Goal: Obtain resource: Download file/media

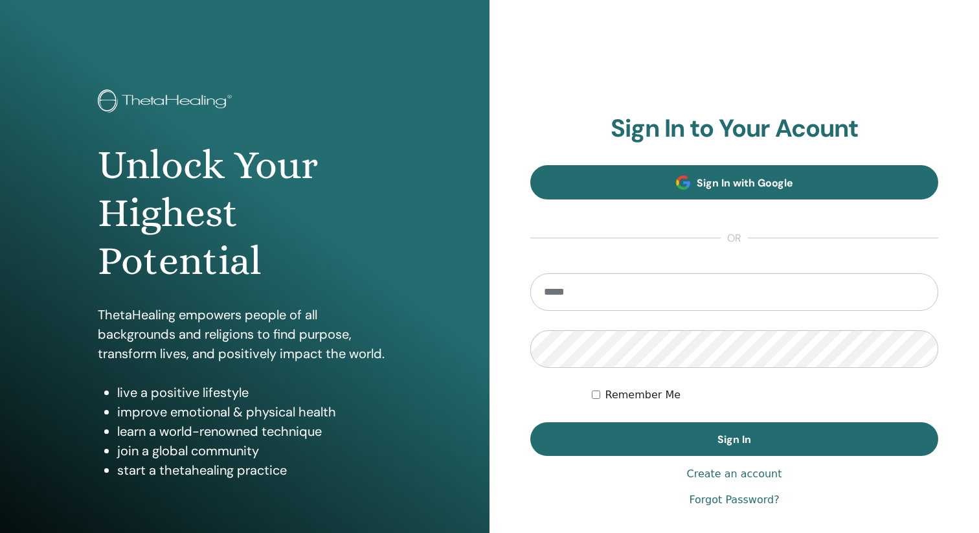
type input "**********"
click at [679, 172] on link "Sign In with Google" at bounding box center [734, 182] width 408 height 34
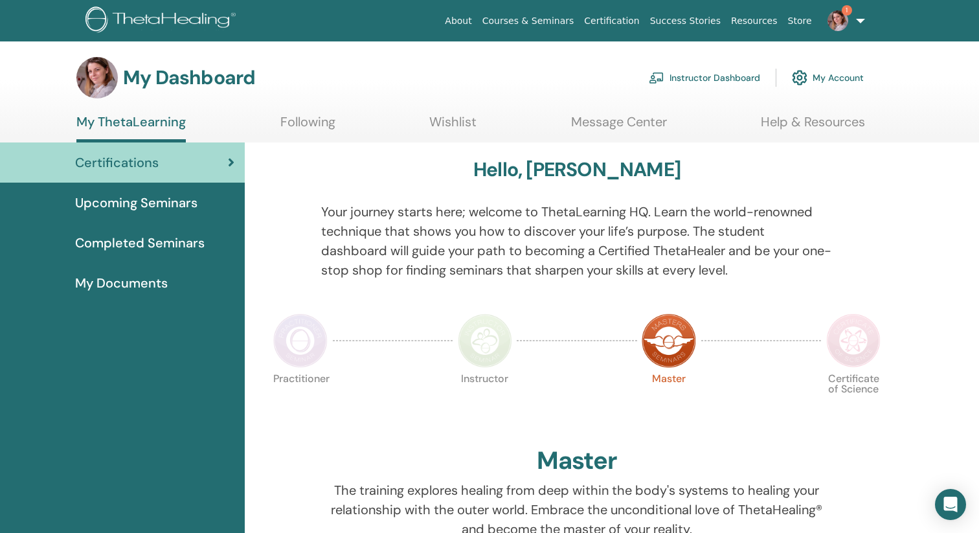
click at [842, 21] on img at bounding box center [837, 20] width 21 height 21
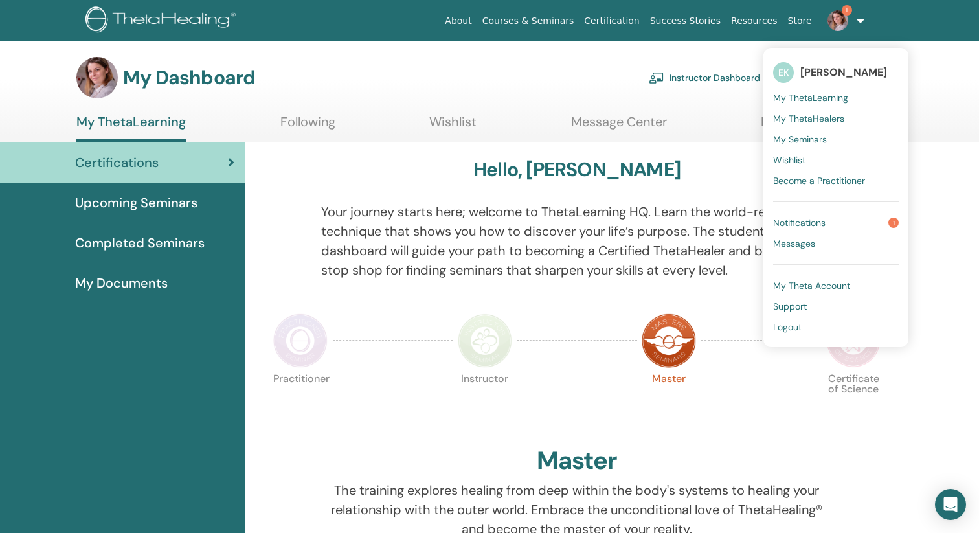
click at [805, 220] on span "Notifications" at bounding box center [799, 223] width 52 height 12
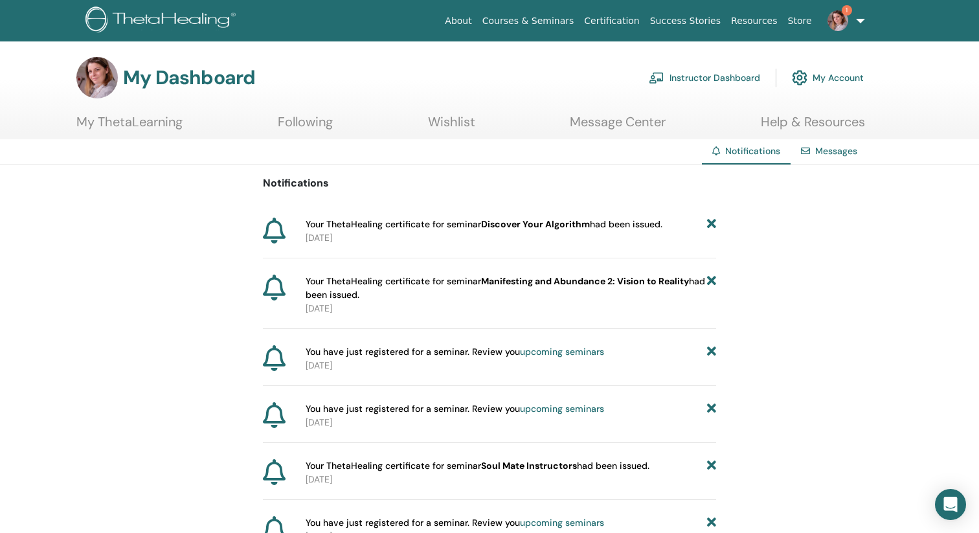
click at [166, 121] on link "My ThetaLearning" at bounding box center [129, 126] width 106 height 25
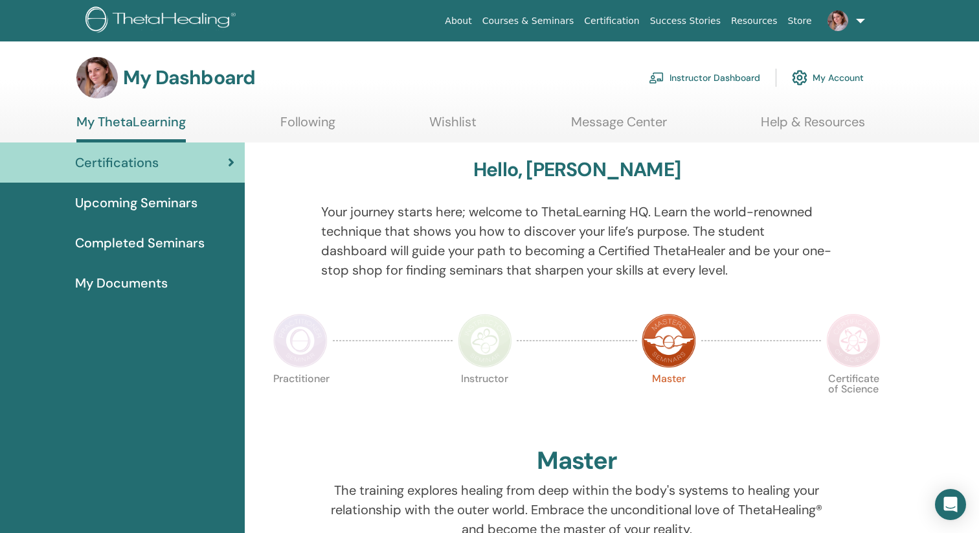
click at [167, 204] on span "Upcoming Seminars" at bounding box center [136, 202] width 122 height 19
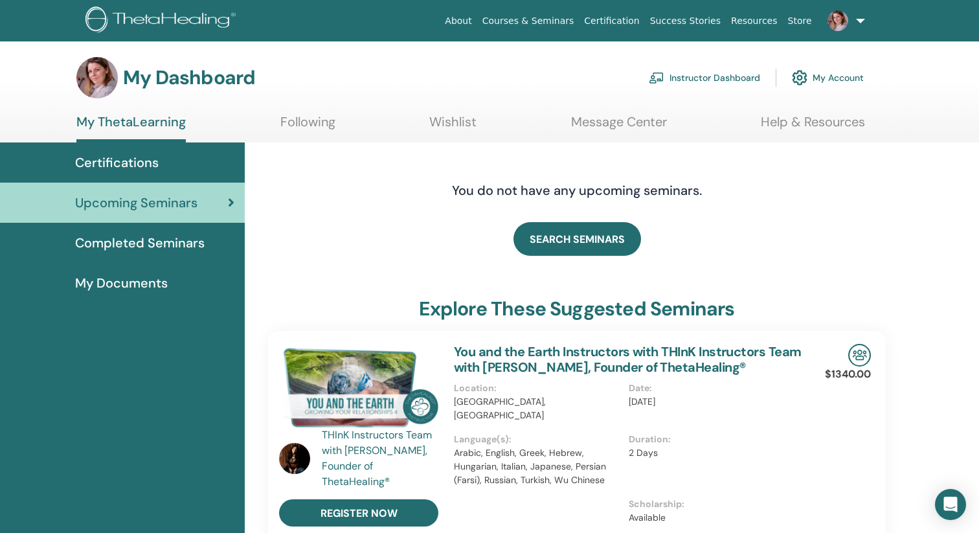
click at [128, 238] on span "Completed Seminars" at bounding box center [139, 242] width 129 height 19
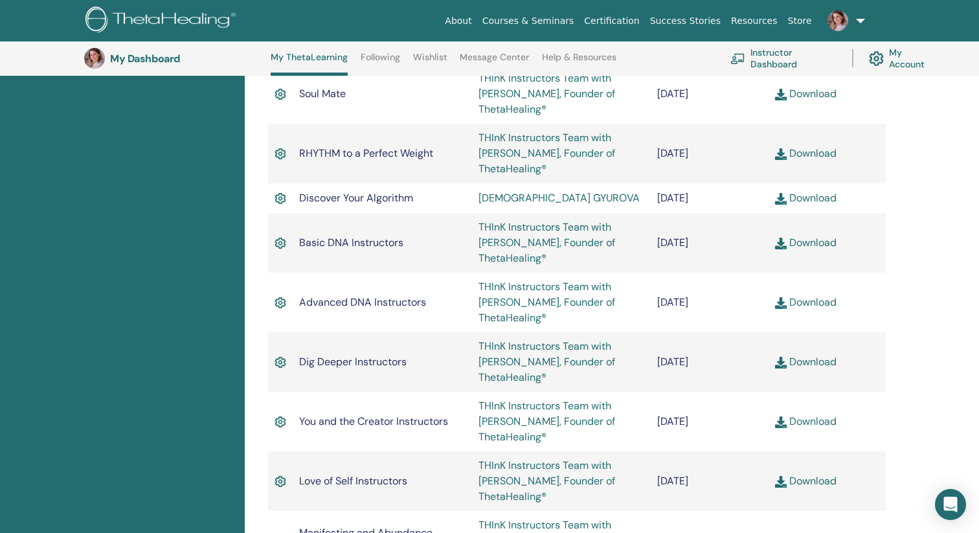
scroll to position [912, 0]
click at [815, 200] on link "Download" at bounding box center [806, 197] width 62 height 14
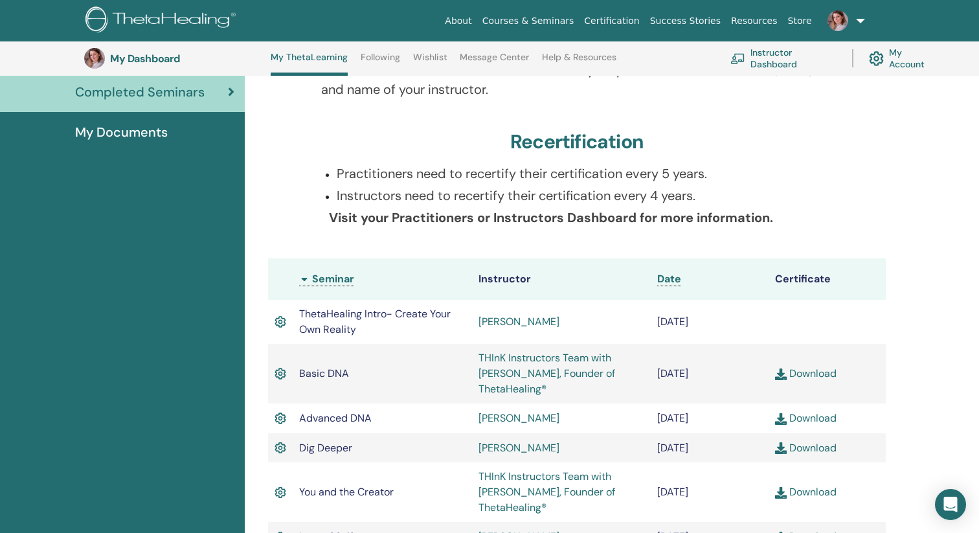
scroll to position [0, 0]
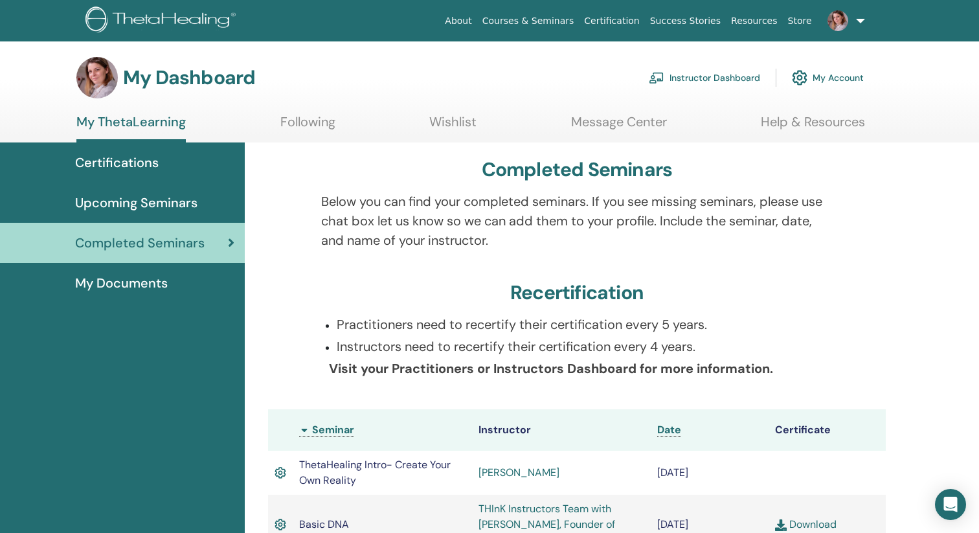
click at [129, 124] on link "My ThetaLearning" at bounding box center [130, 128] width 109 height 28
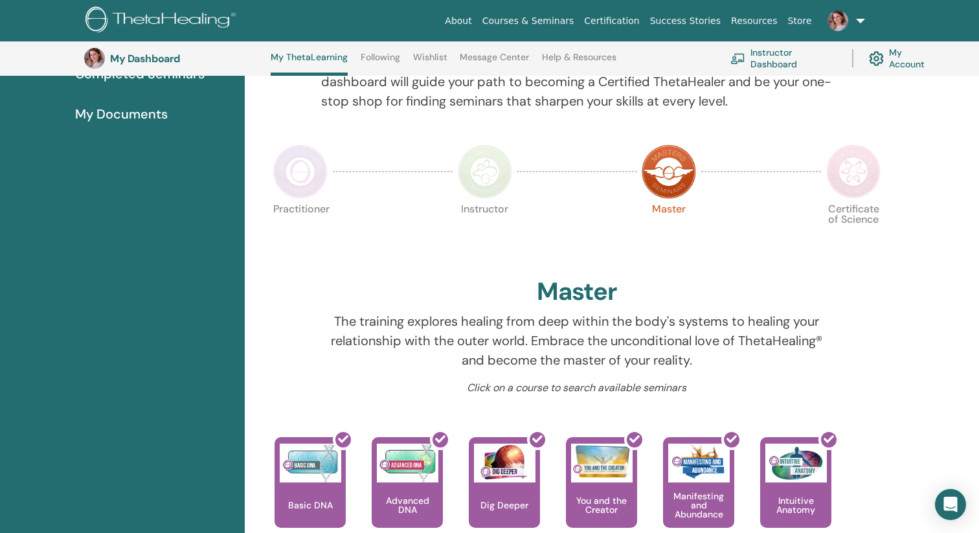
scroll to position [141, 0]
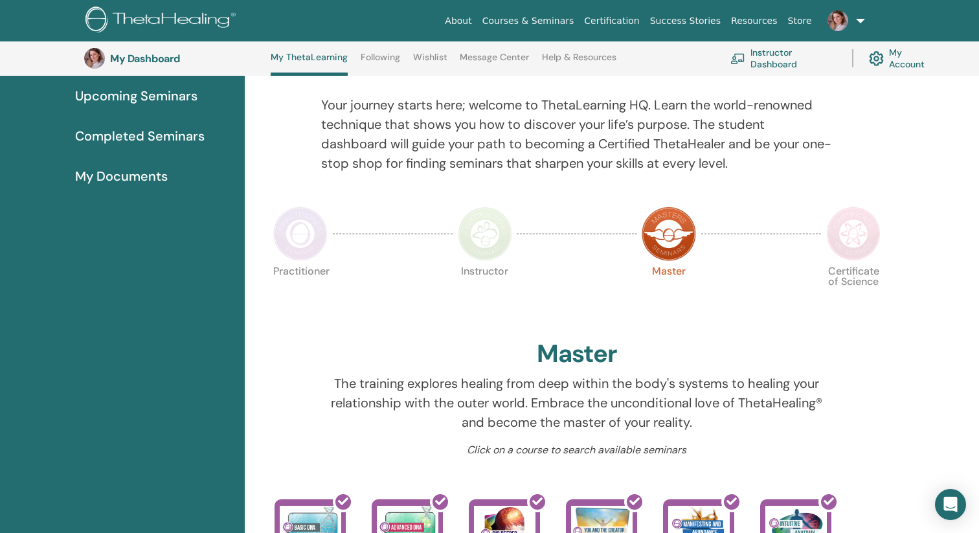
click at [296, 252] on img at bounding box center [300, 234] width 54 height 54
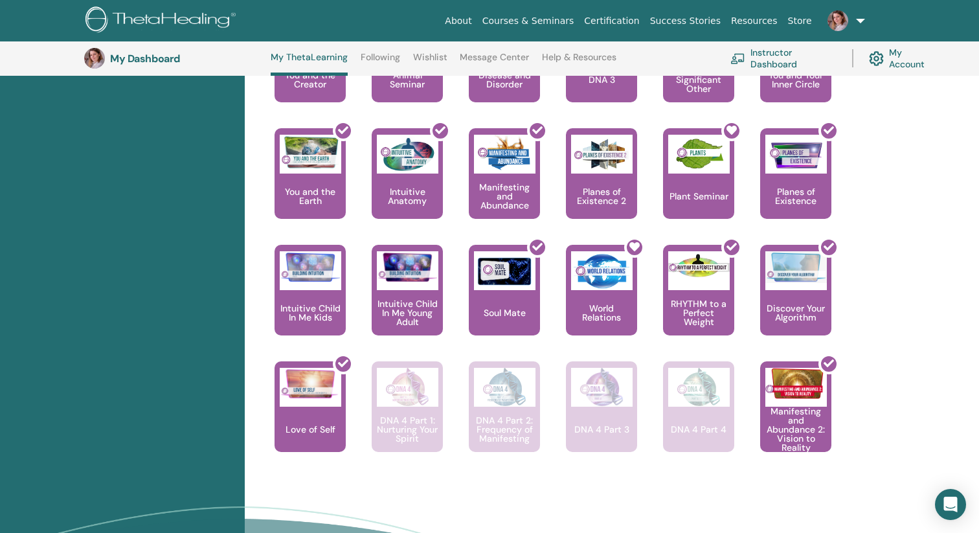
scroll to position [820, 0]
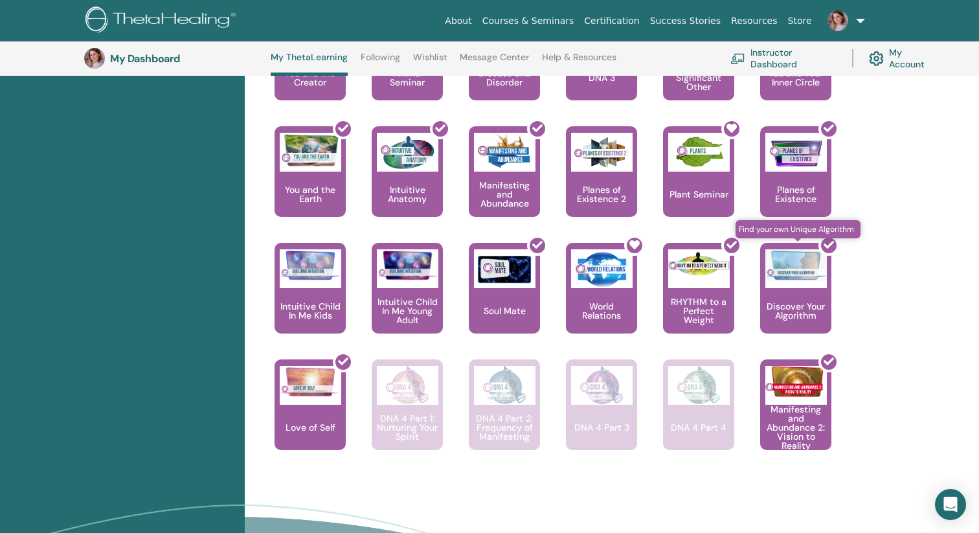
click at [793, 311] on div at bounding box center [803, 293] width 71 height 117
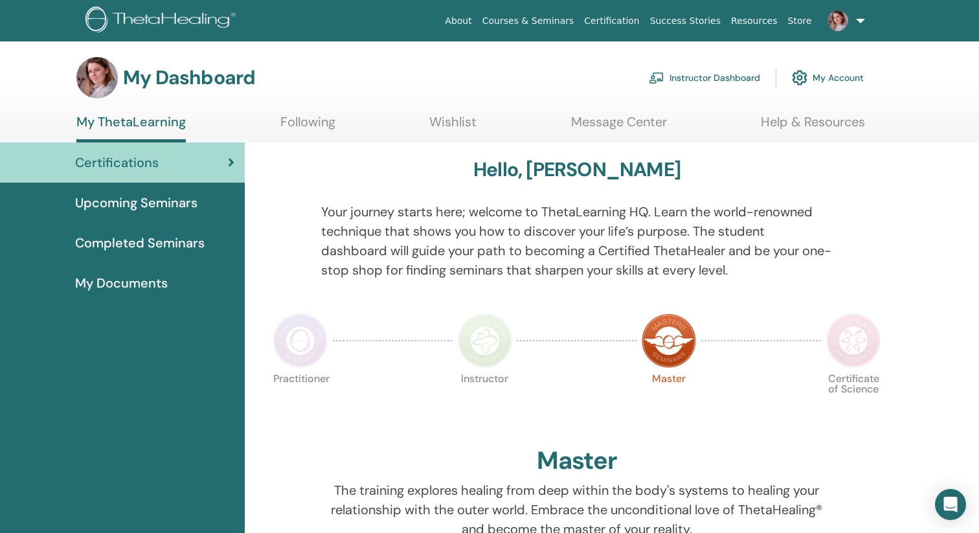
click at [317, 126] on link "Following" at bounding box center [307, 126] width 55 height 25
